Goal: Transaction & Acquisition: Purchase product/service

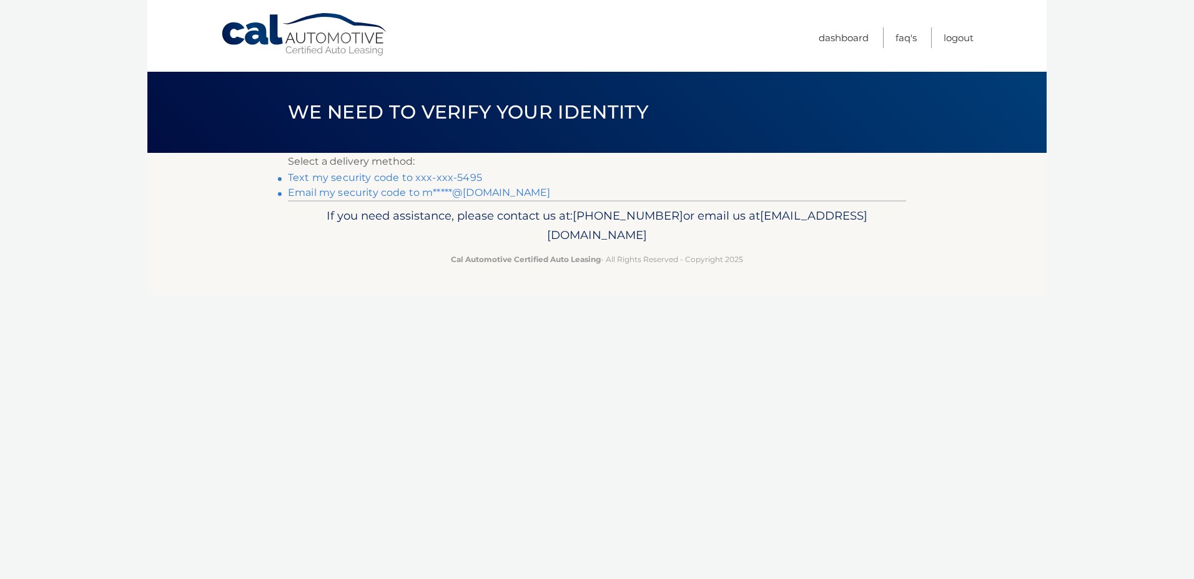
click at [420, 180] on link "Text my security code to xxx-xxx-5495" at bounding box center [385, 178] width 194 height 12
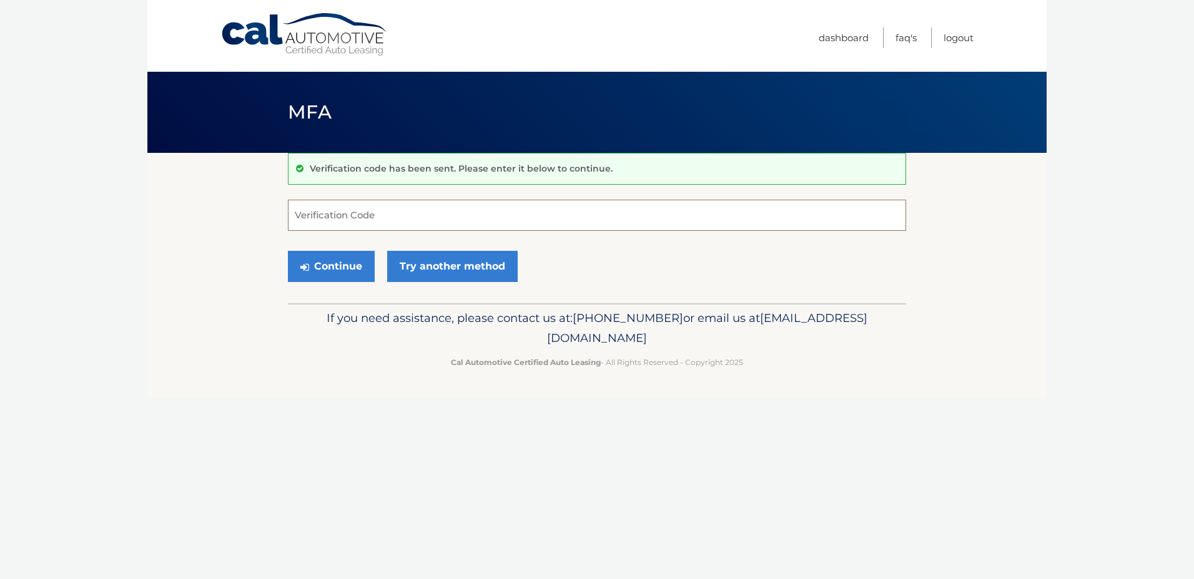
click at [416, 213] on input "Verification Code" at bounding box center [597, 215] width 618 height 31
type input "779650"
click at [333, 277] on button "Continue" at bounding box center [331, 266] width 87 height 31
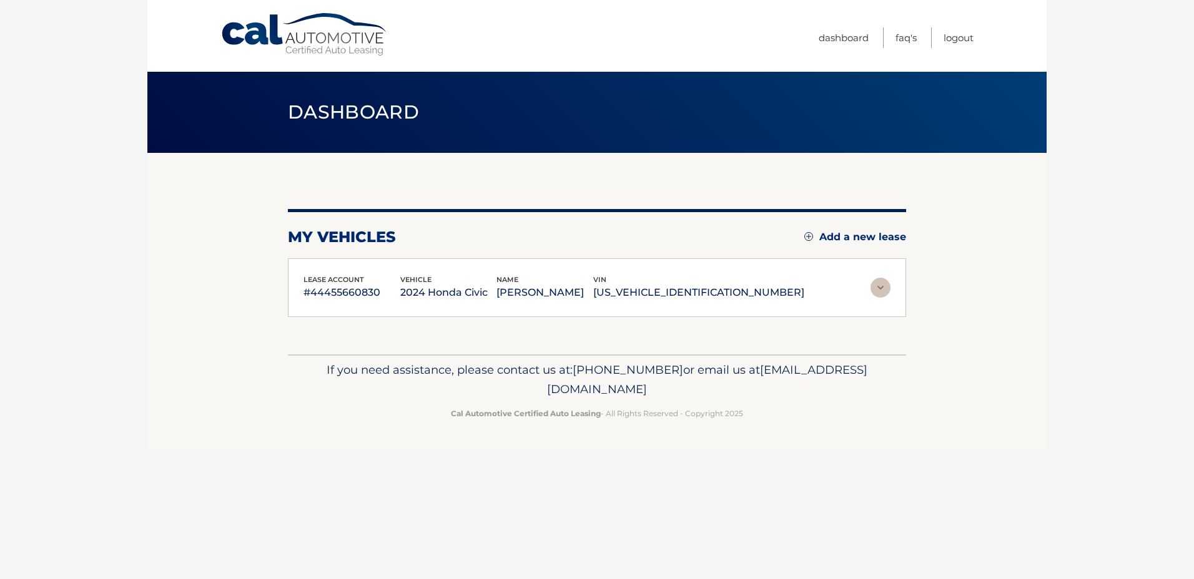
click at [877, 290] on img at bounding box center [880, 288] width 20 height 20
click at [879, 294] on img at bounding box center [880, 288] width 20 height 20
click at [497, 282] on div "vehicle 2024 Honda Civic" at bounding box center [448, 288] width 97 height 28
click at [550, 316] on div "lease account #44455660830 vehicle 2024 Honda Civic name MARIO DIGESARO vin 2HG…" at bounding box center [597, 288] width 618 height 59
click at [550, 309] on div "lease account #44455660830 vehicle 2024 Honda Civic name MARIO DIGESARO vin 2HG…" at bounding box center [597, 288] width 618 height 59
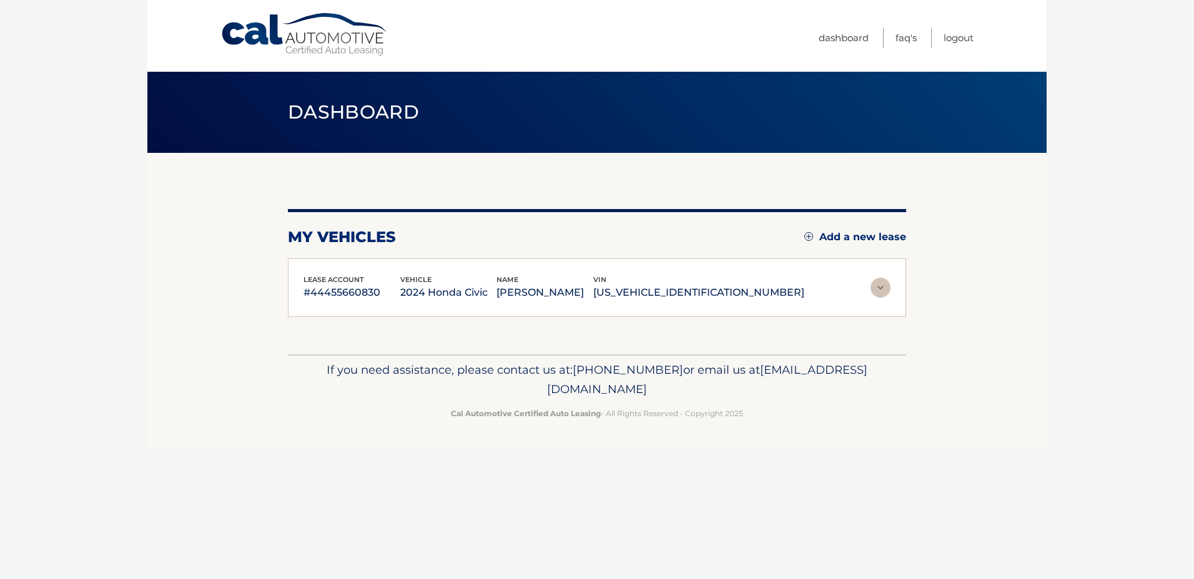
click at [376, 298] on p "#44455660830" at bounding box center [351, 292] width 97 height 17
click at [387, 298] on p "#44455660830" at bounding box center [351, 292] width 97 height 17
click at [882, 281] on img at bounding box center [880, 288] width 20 height 20
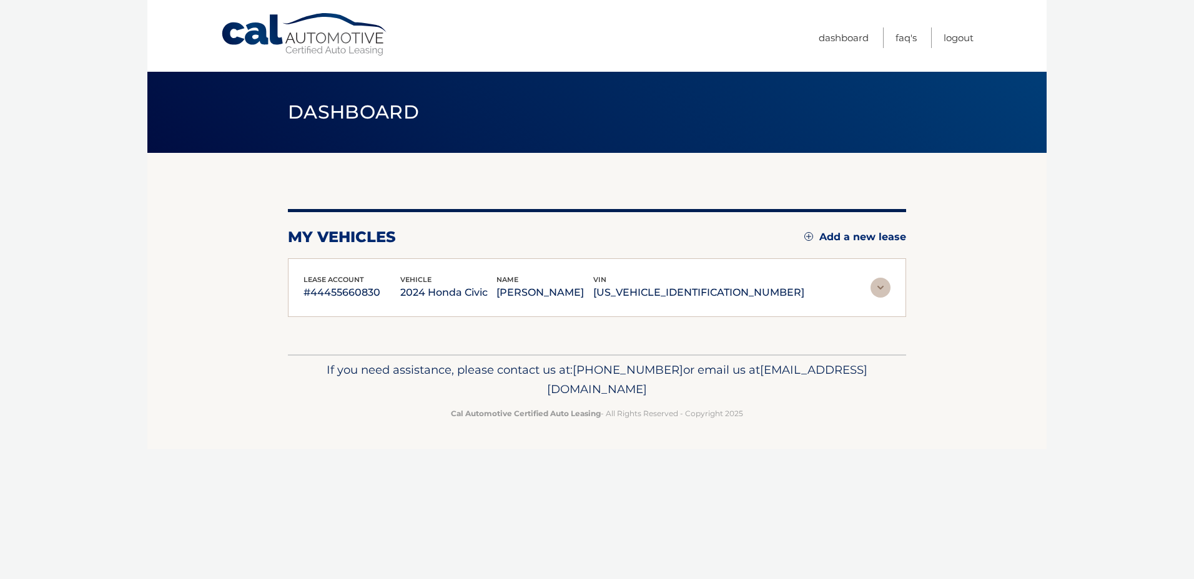
click at [882, 281] on img at bounding box center [880, 288] width 20 height 20
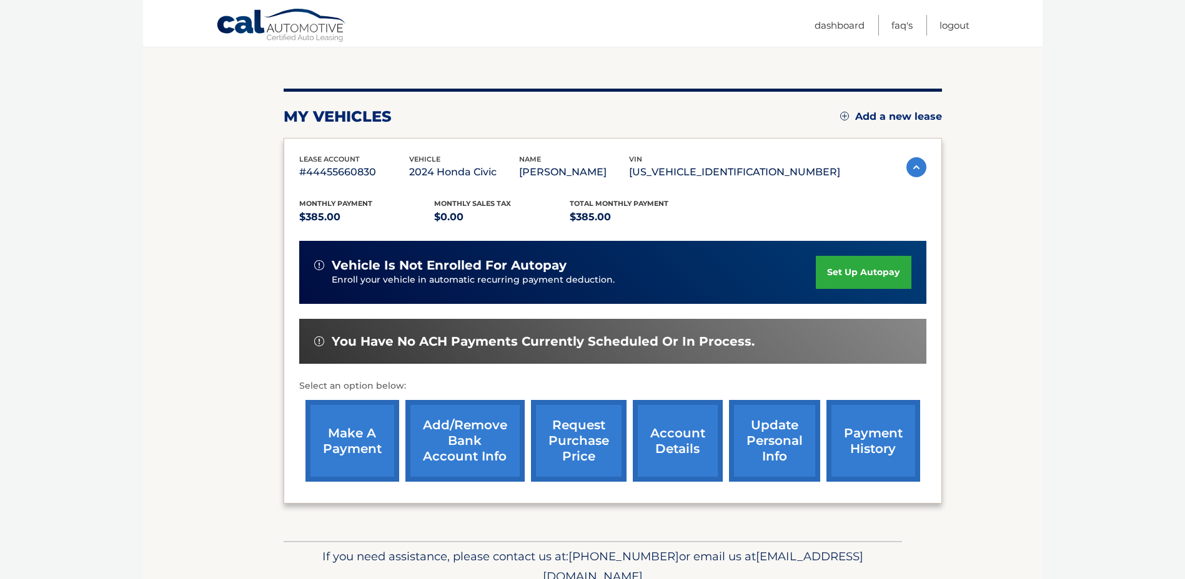
scroll to position [125, 0]
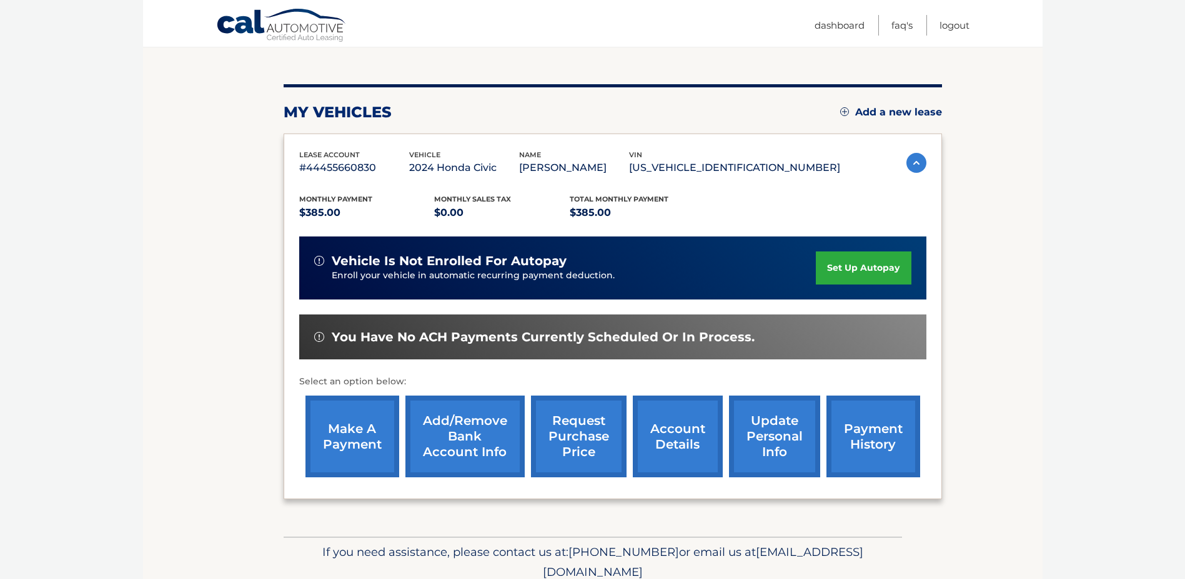
click at [352, 440] on link "make a payment" at bounding box center [352, 437] width 94 height 82
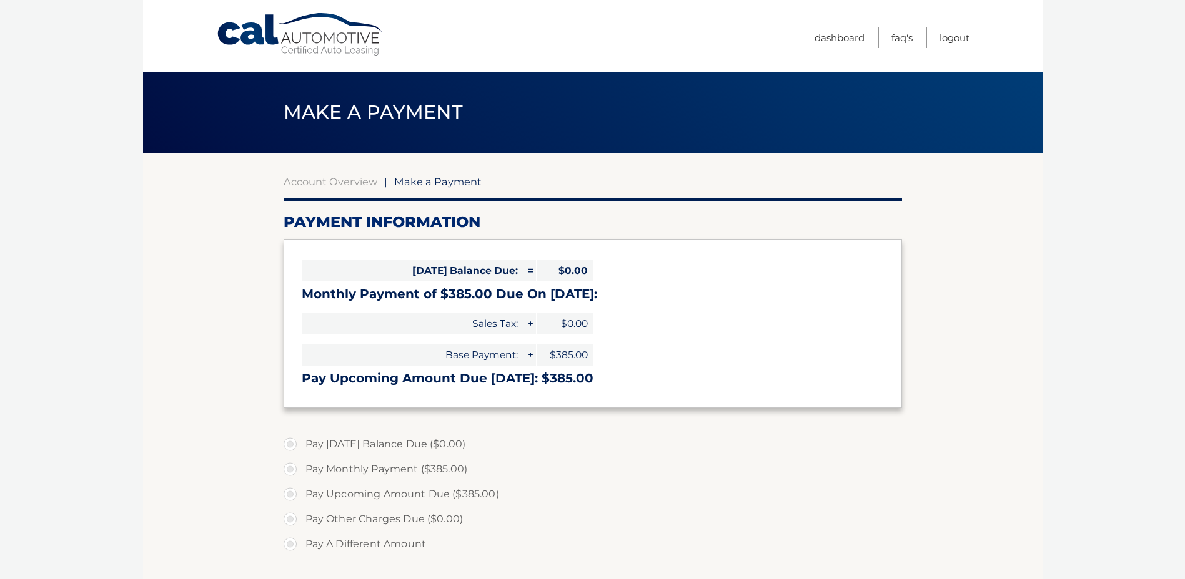
select select "NGRjM2ZiNmUtYjRlOC00YmI0LWEzZTYtMjI5Mjc1OTQ0MzIy"
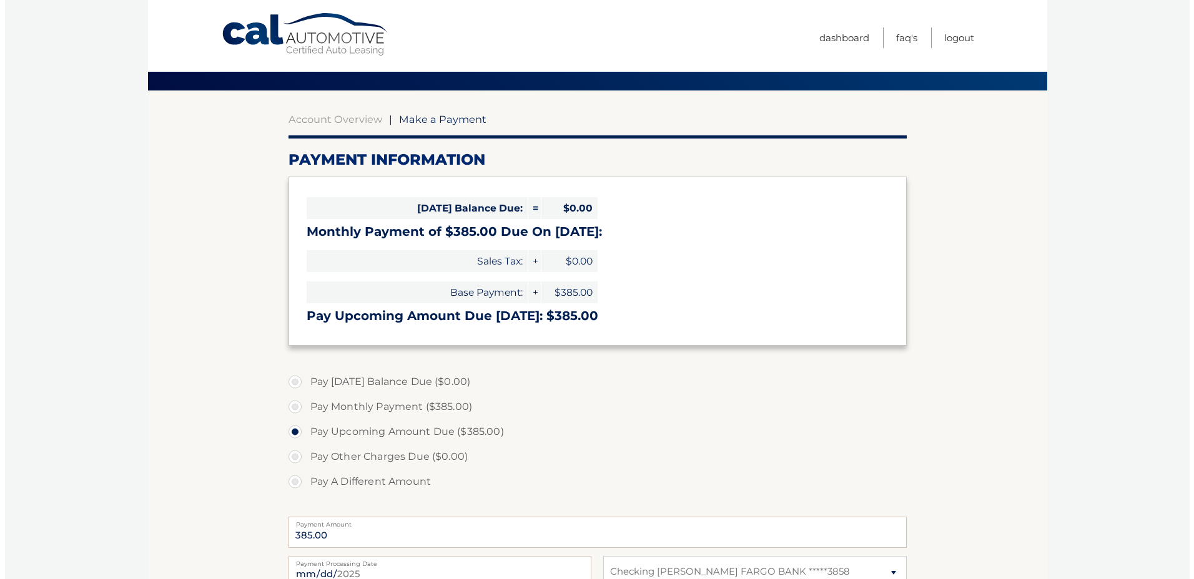
scroll to position [250, 0]
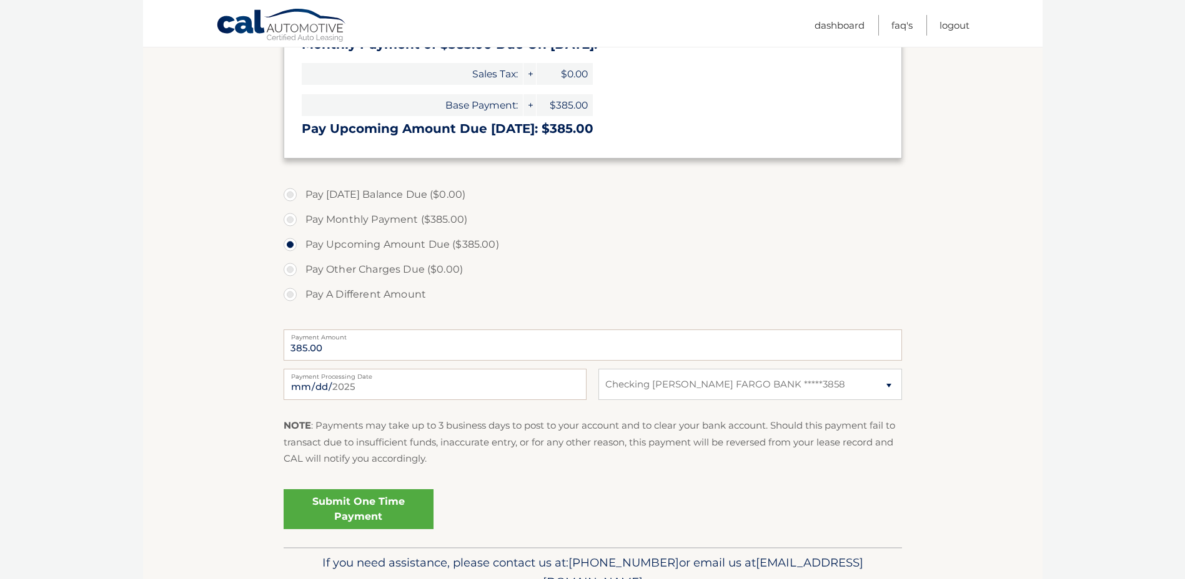
click at [351, 505] on link "Submit One Time Payment" at bounding box center [358, 510] width 150 height 40
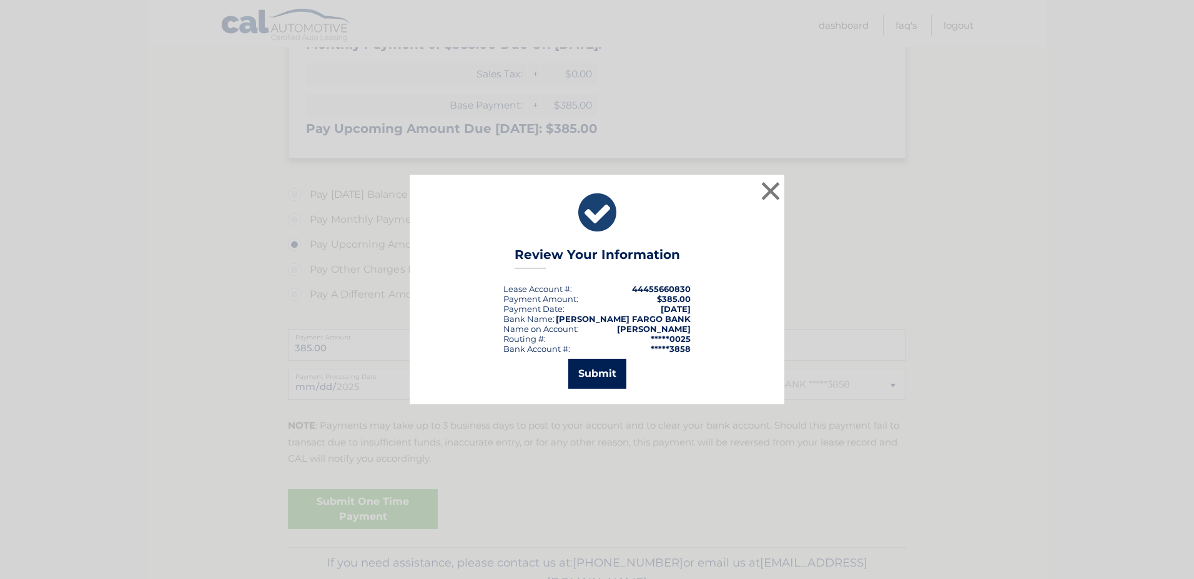
click at [596, 379] on button "Submit" at bounding box center [597, 374] width 58 height 30
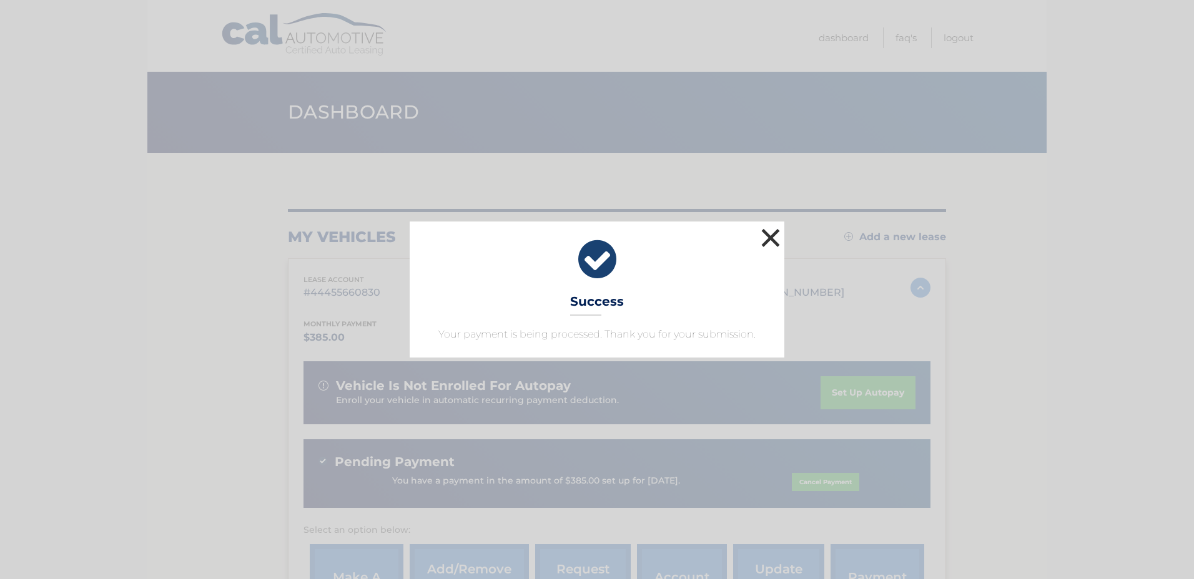
click at [767, 240] on button "×" at bounding box center [770, 237] width 25 height 25
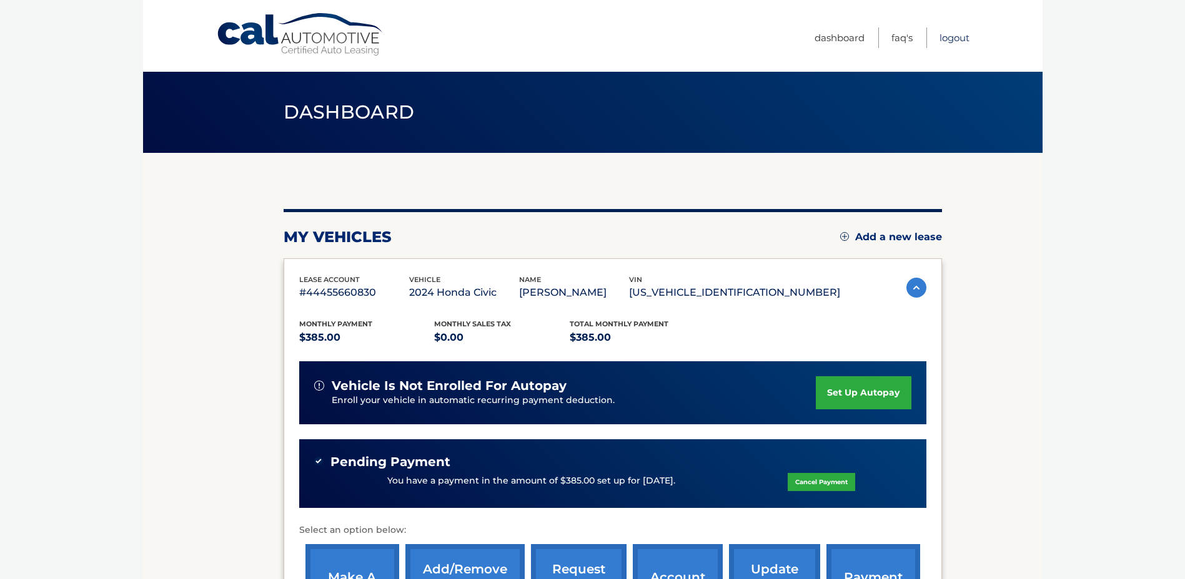
click at [946, 36] on link "Logout" at bounding box center [954, 37] width 30 height 21
